Goal: Task Accomplishment & Management: Manage account settings

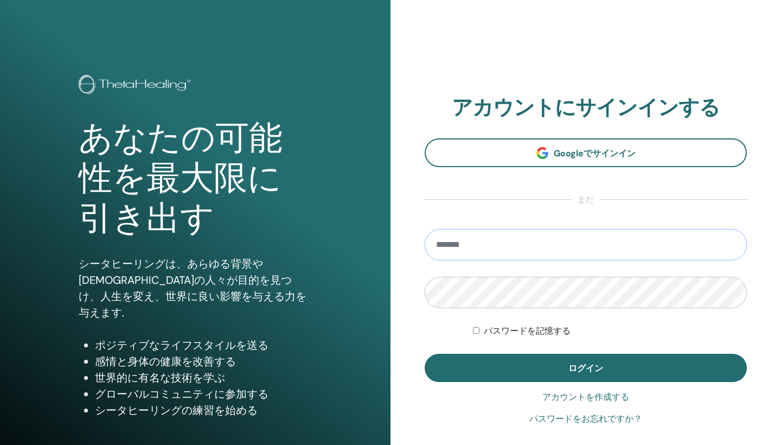
type input "**********"
click at [586, 368] on button "ログイン" at bounding box center [586, 368] width 322 height 28
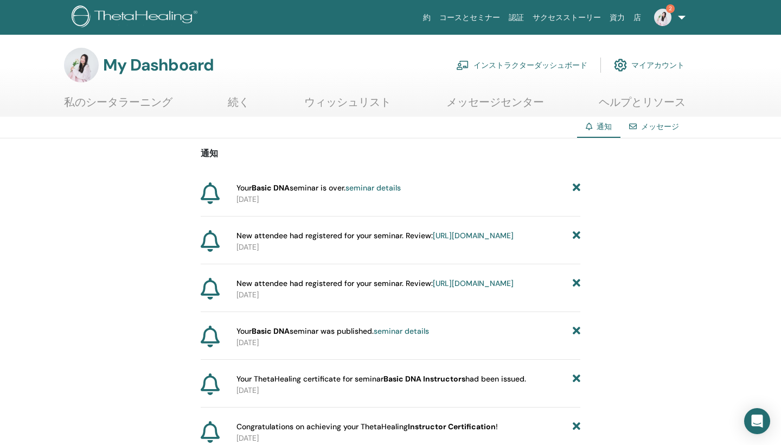
click at [384, 186] on link "seminar details" at bounding box center [373, 188] width 55 height 10
click at [385, 186] on link "seminar details" at bounding box center [373, 188] width 55 height 10
click at [500, 66] on link "インストラクターダッシュボード" at bounding box center [521, 65] width 131 height 24
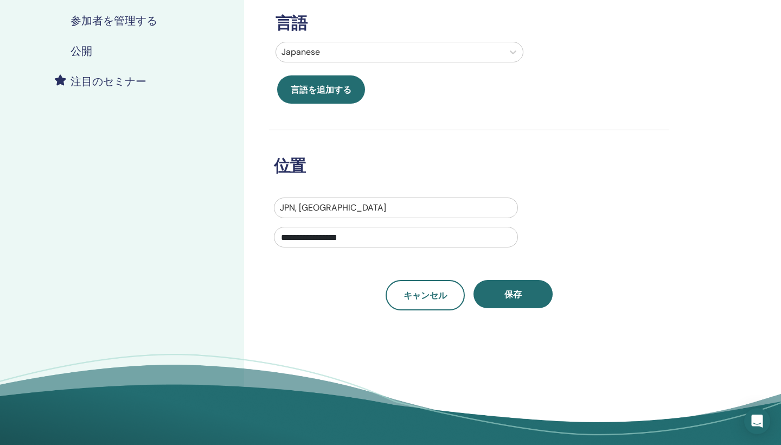
scroll to position [282, 0]
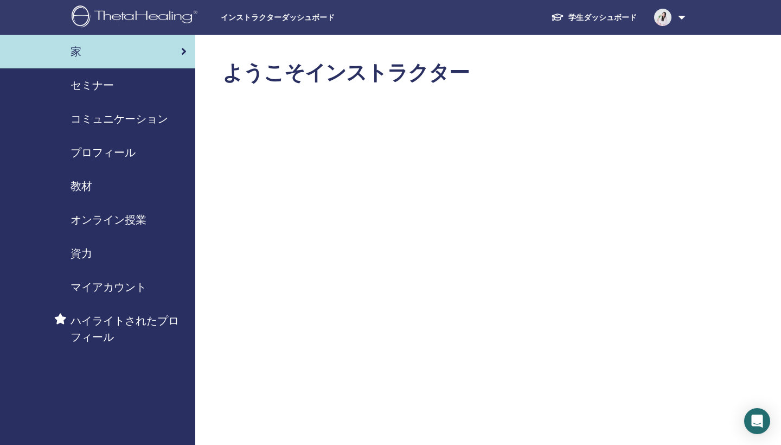
click at [87, 83] on span "セミナー" at bounding box center [92, 85] width 43 height 16
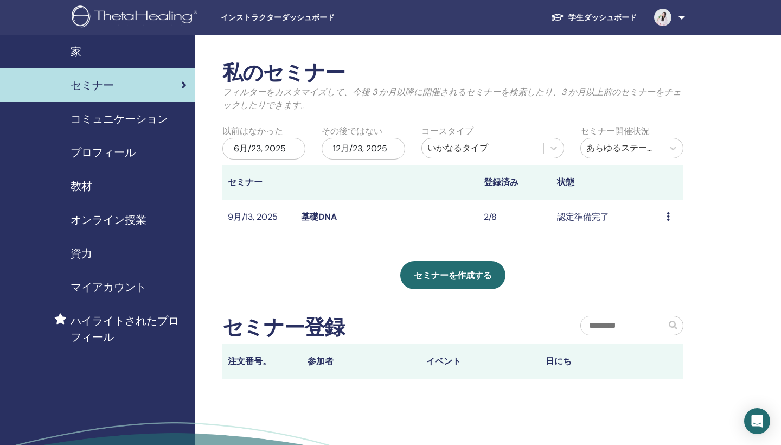
click at [320, 221] on link "基礎DNA" at bounding box center [319, 216] width 36 height 11
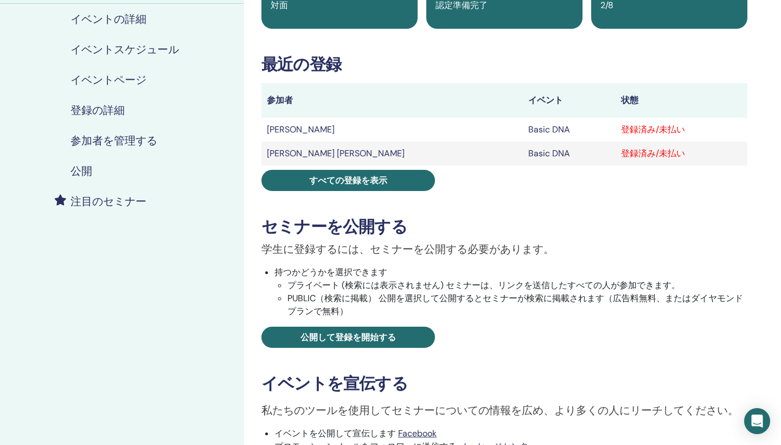
scroll to position [54, 0]
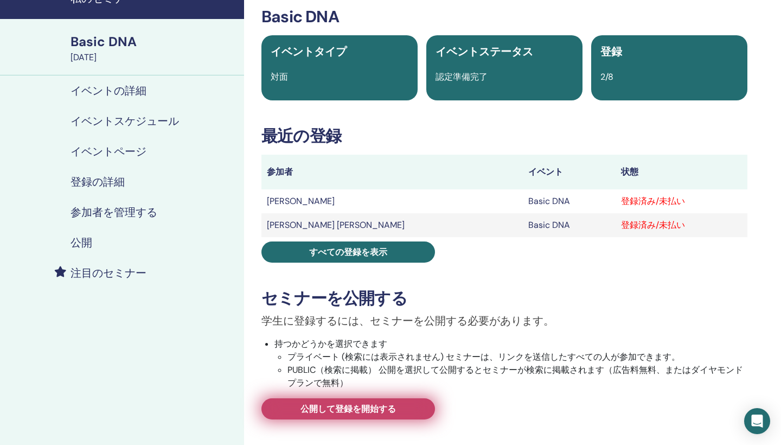
click at [350, 409] on span "公開して登録を開始する" at bounding box center [349, 408] width 96 height 11
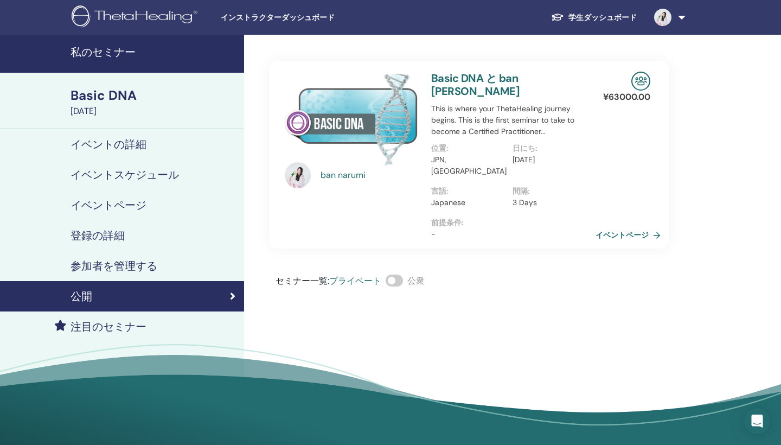
click at [622, 227] on link "イベントページ" at bounding box center [630, 235] width 69 height 16
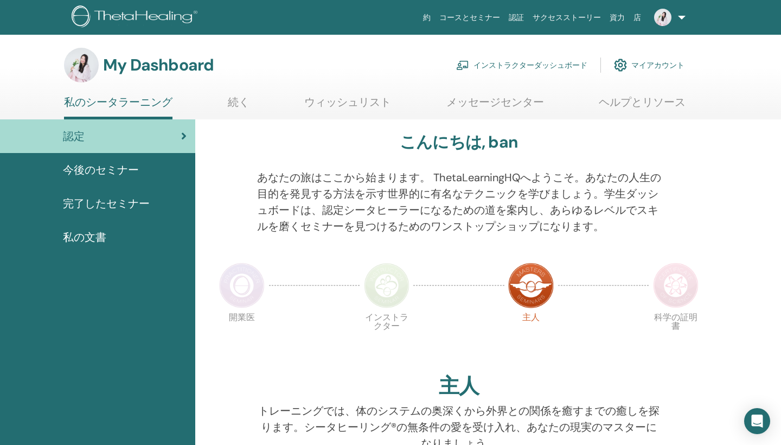
click at [142, 207] on span "完了したセミナー" at bounding box center [106, 203] width 87 height 16
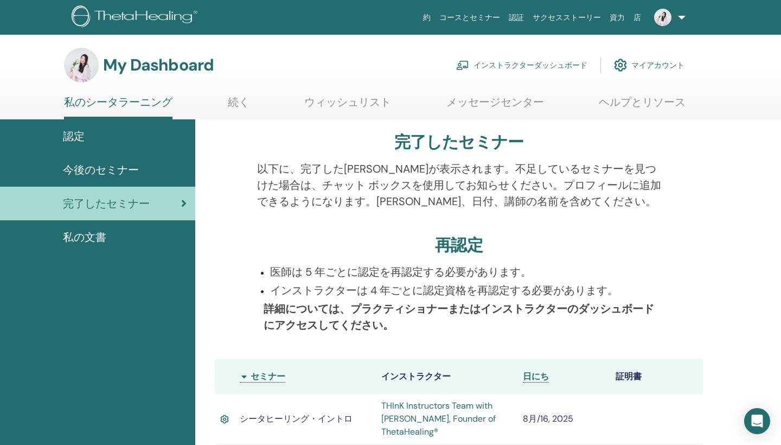
click at [537, 61] on link "インストラクターダッシュボード" at bounding box center [521, 65] width 131 height 24
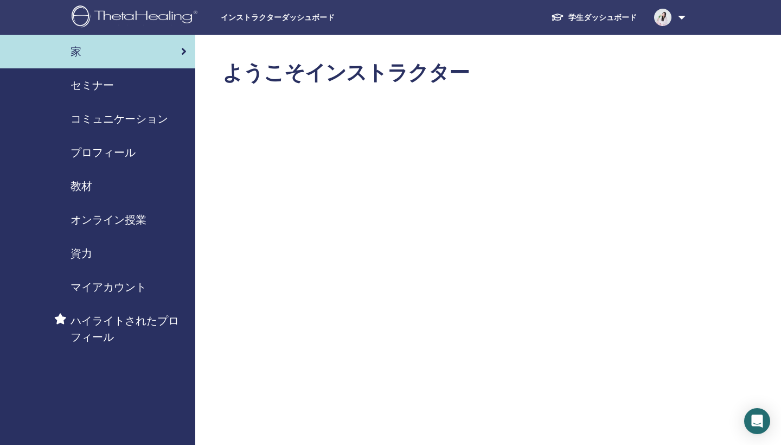
click at [100, 92] on span "セミナー" at bounding box center [92, 85] width 43 height 16
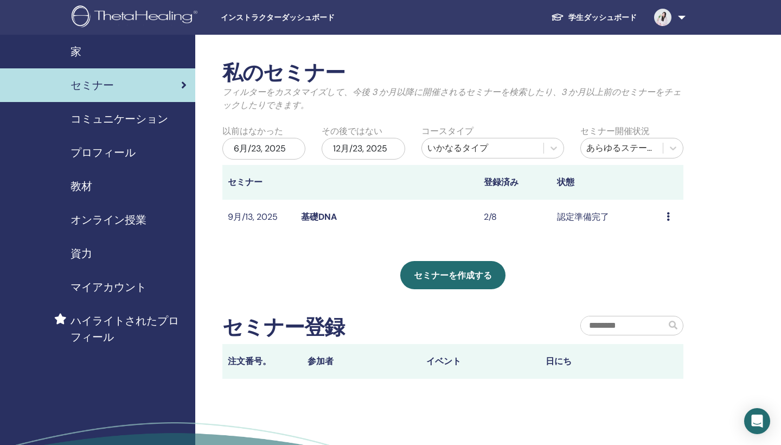
scroll to position [17, 0]
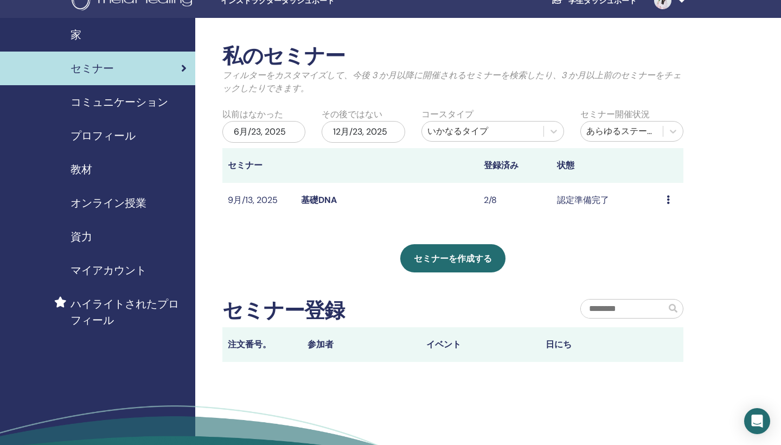
click at [667, 198] on icon at bounding box center [668, 199] width 3 height 9
click at [318, 202] on link "基礎DNA" at bounding box center [319, 199] width 36 height 11
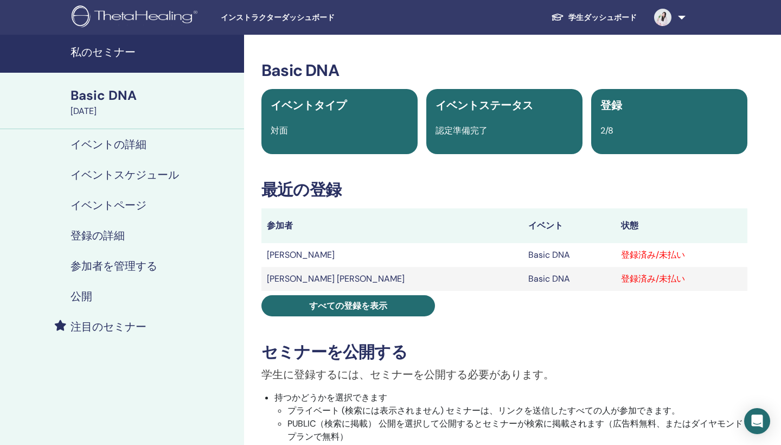
click at [621, 254] on div "登録済み/未払い" at bounding box center [681, 255] width 121 height 13
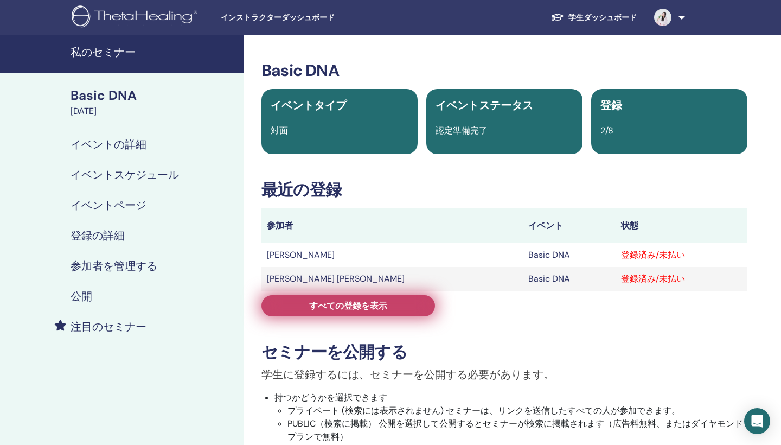
click at [350, 307] on span "すべての登録を表示" at bounding box center [348, 305] width 78 height 11
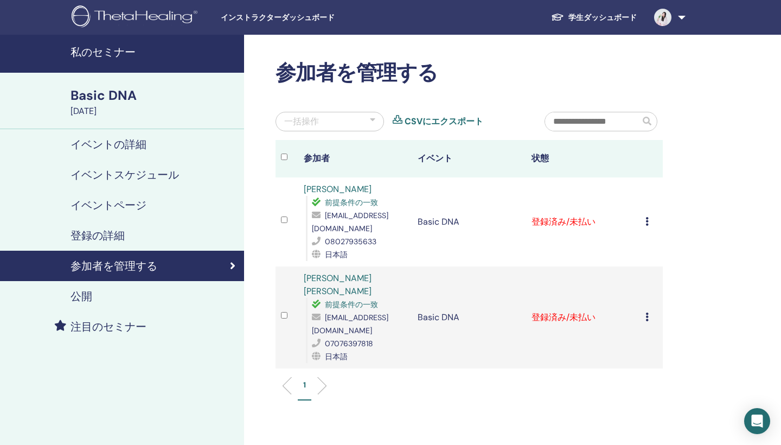
click at [281, 291] on td at bounding box center [287, 317] width 23 height 102
click at [372, 117] on div at bounding box center [372, 121] width 5 height 13
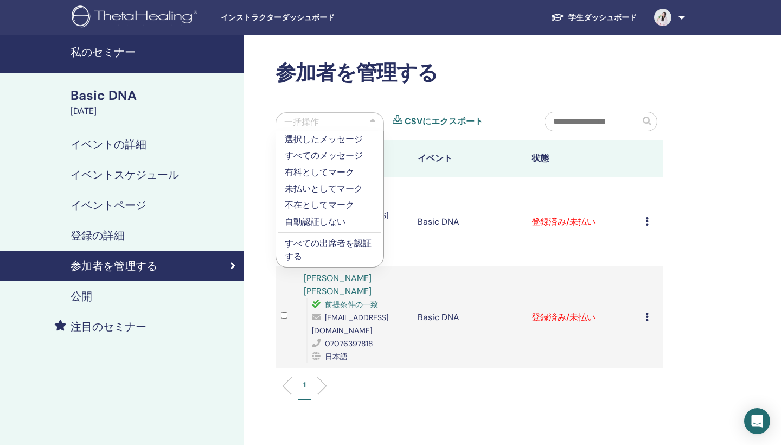
click at [309, 240] on p "すべての出席者を認証する" at bounding box center [330, 250] width 90 height 26
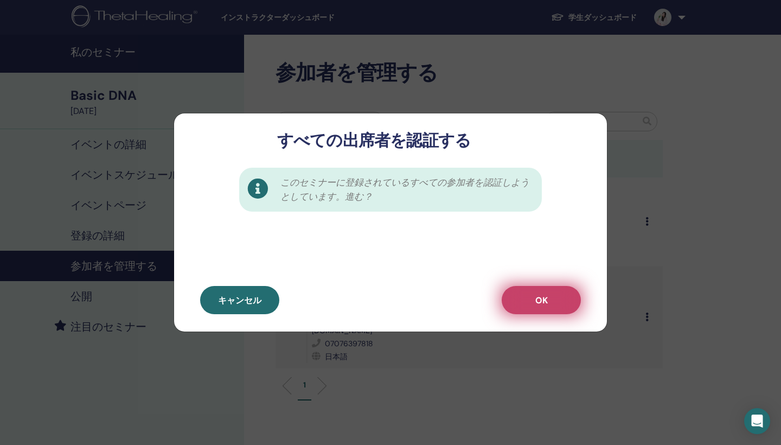
click at [524, 292] on button "OK" at bounding box center [541, 300] width 79 height 28
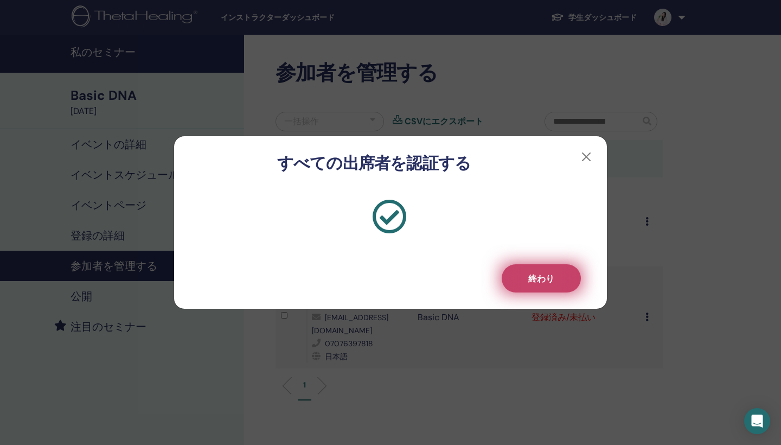
click at [541, 289] on button "終わり" at bounding box center [541, 278] width 79 height 28
